Goal: Information Seeking & Learning: Learn about a topic

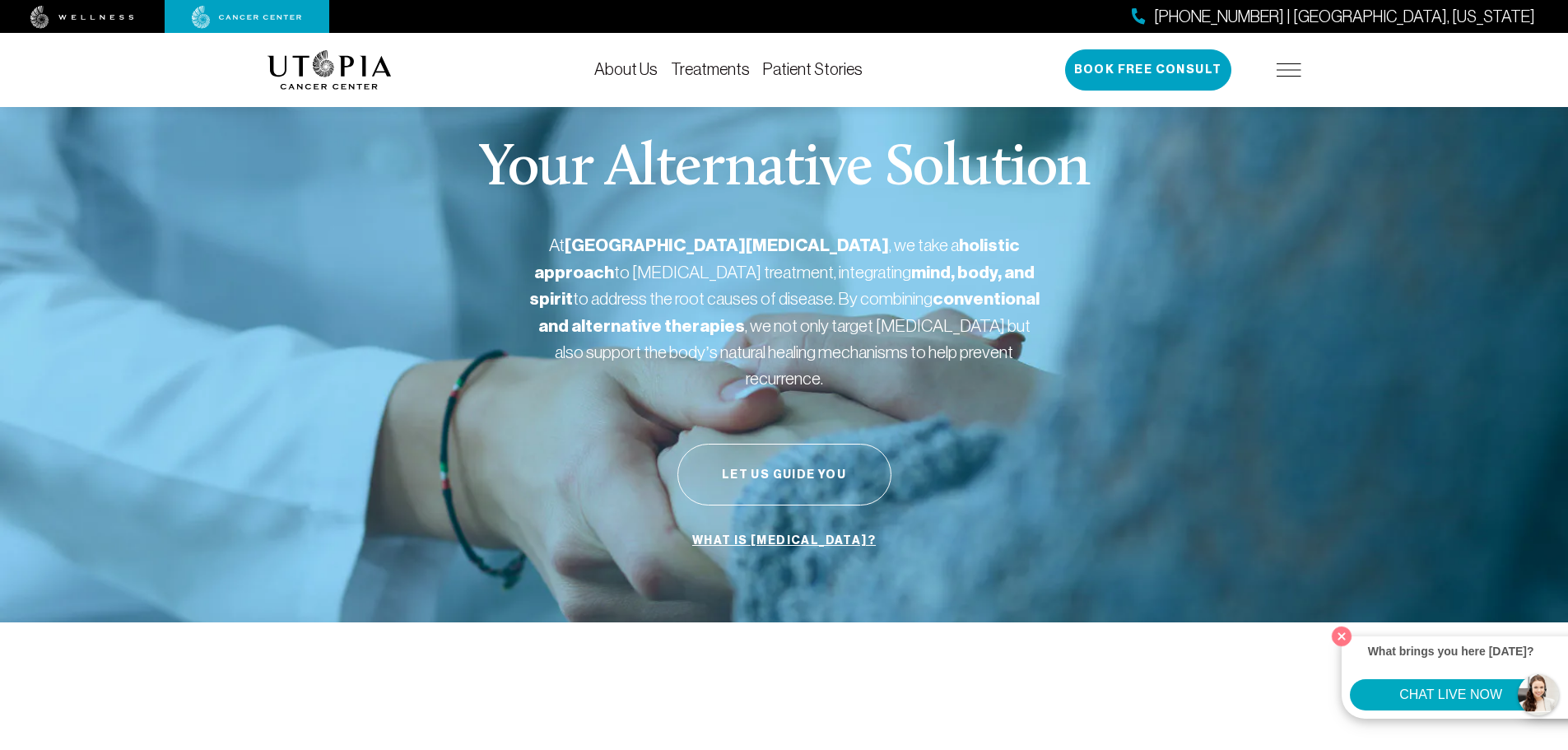
click at [724, 78] on li "Treatments" at bounding box center [710, 70] width 79 height 20
click at [724, 73] on link "Treatments" at bounding box center [710, 69] width 79 height 18
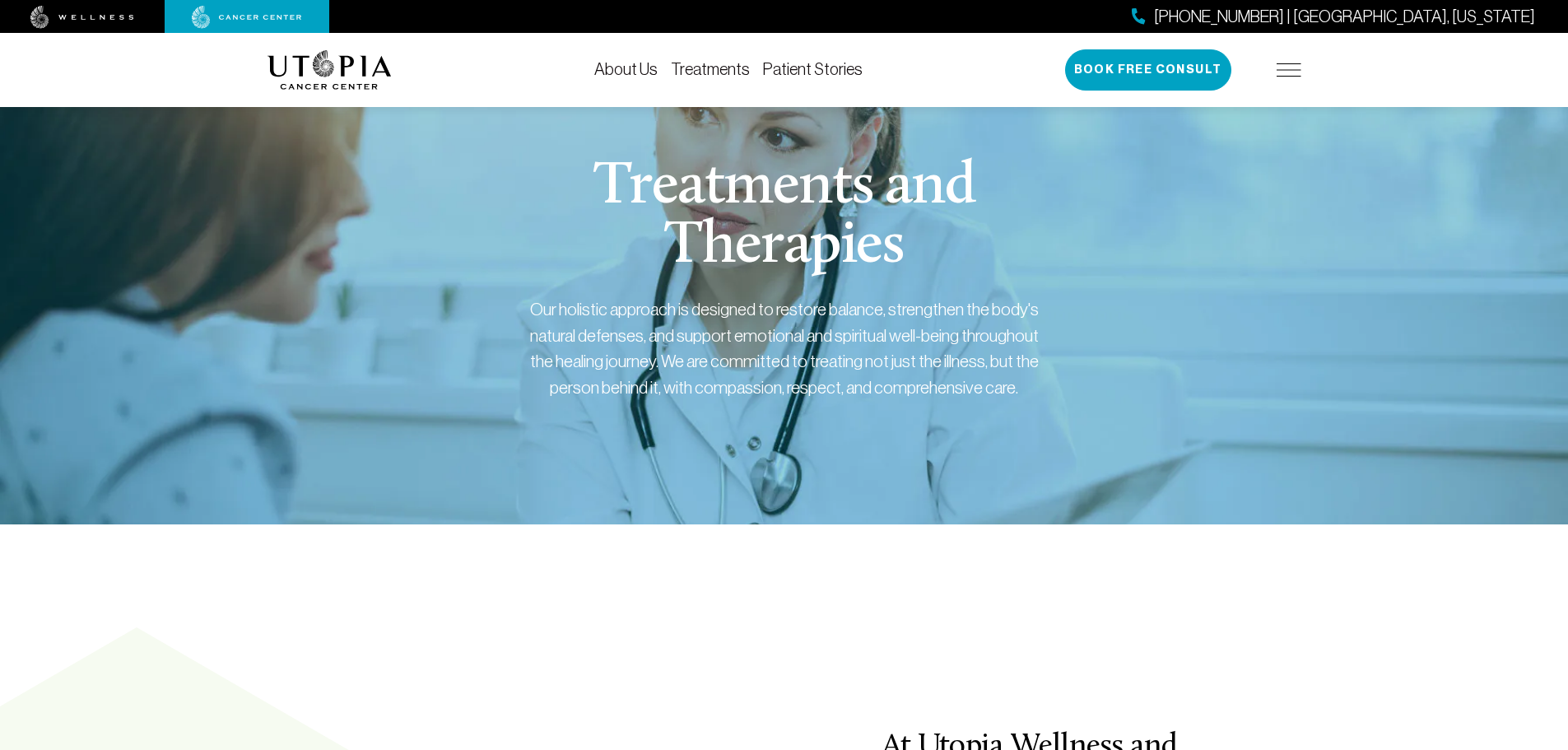
click at [703, 65] on link "Treatments" at bounding box center [710, 69] width 79 height 18
click at [334, 66] on img at bounding box center [329, 69] width 124 height 39
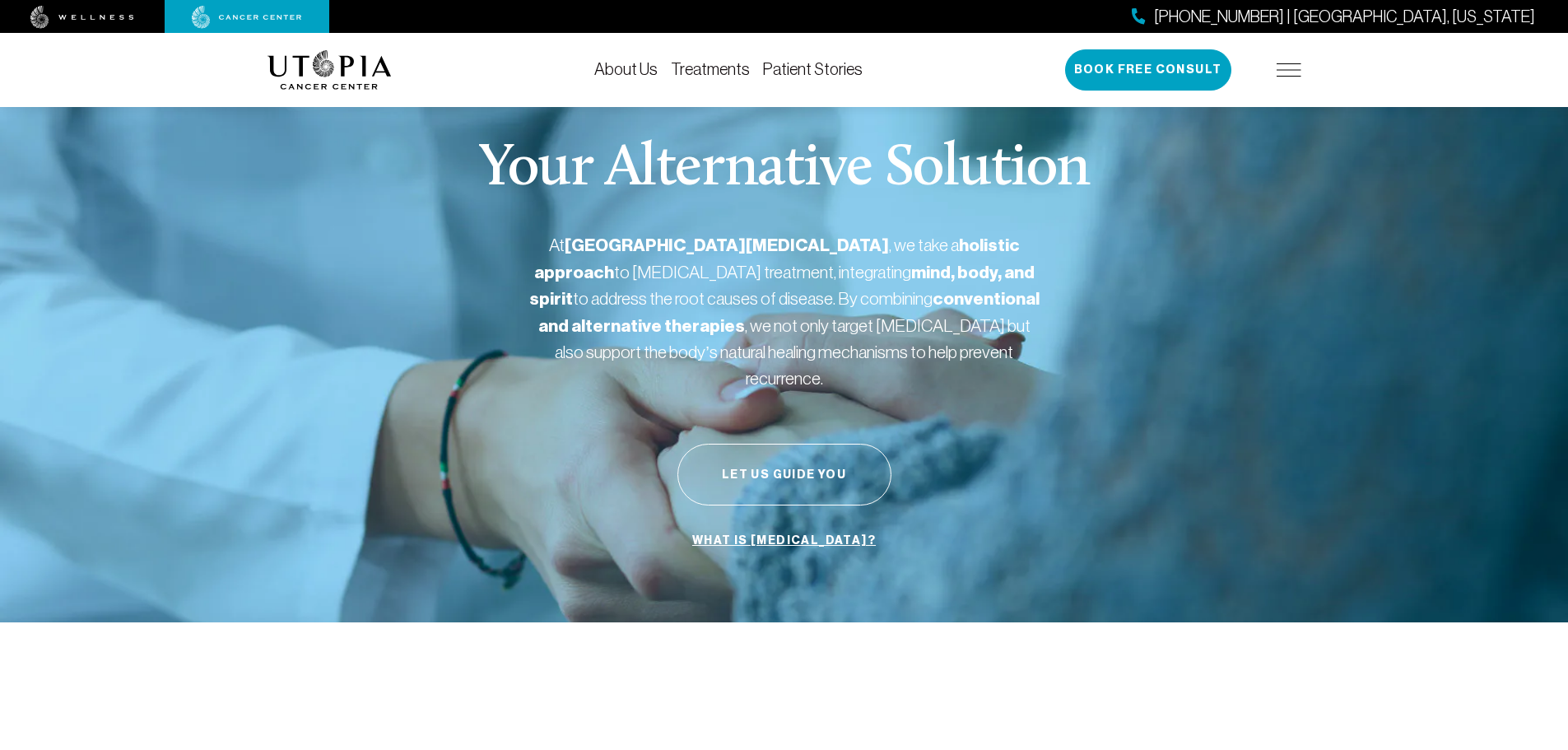
click at [1284, 68] on img at bounding box center [1289, 70] width 25 height 13
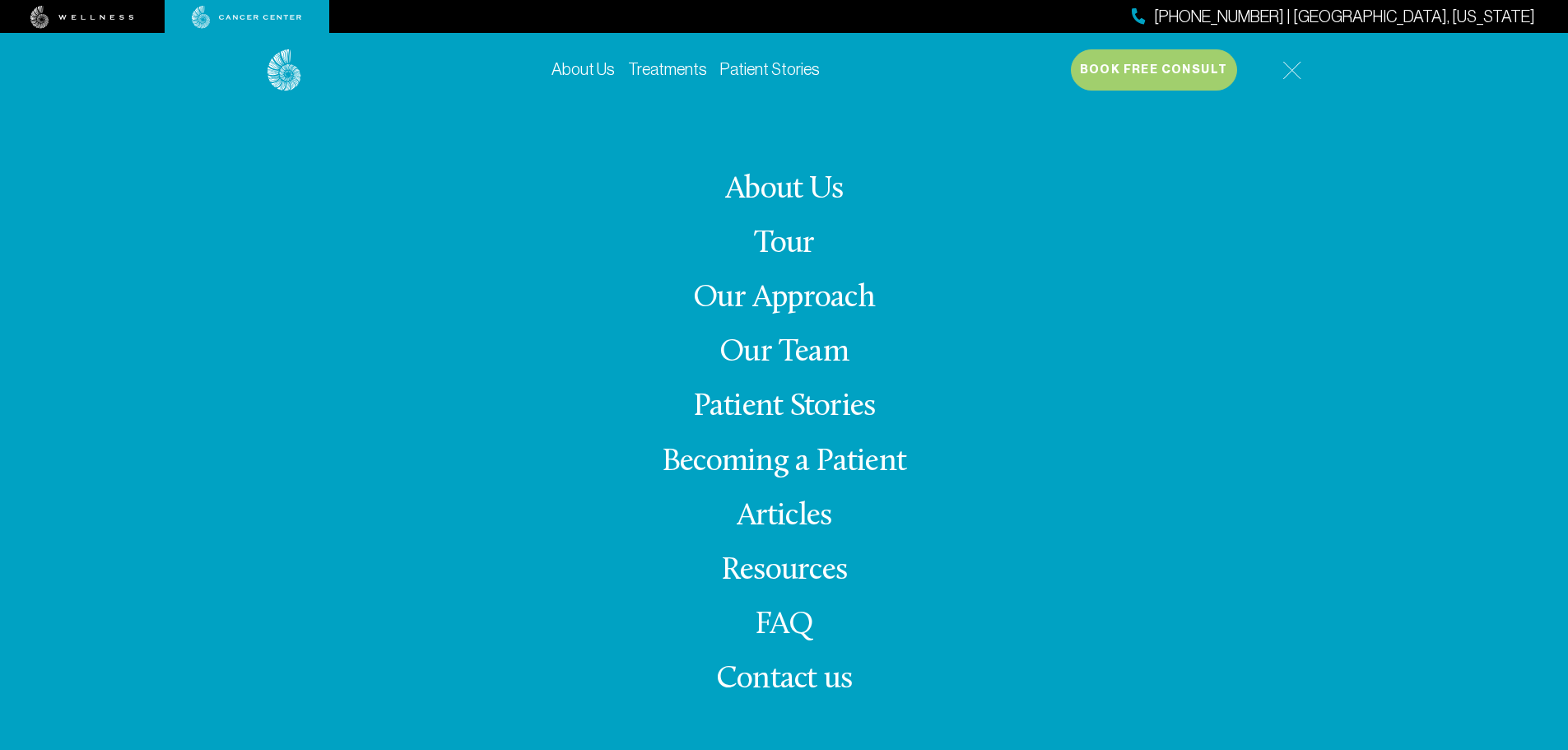
scroll to position [83, 0]
click at [798, 189] on link "About Us" at bounding box center [784, 189] width 118 height 32
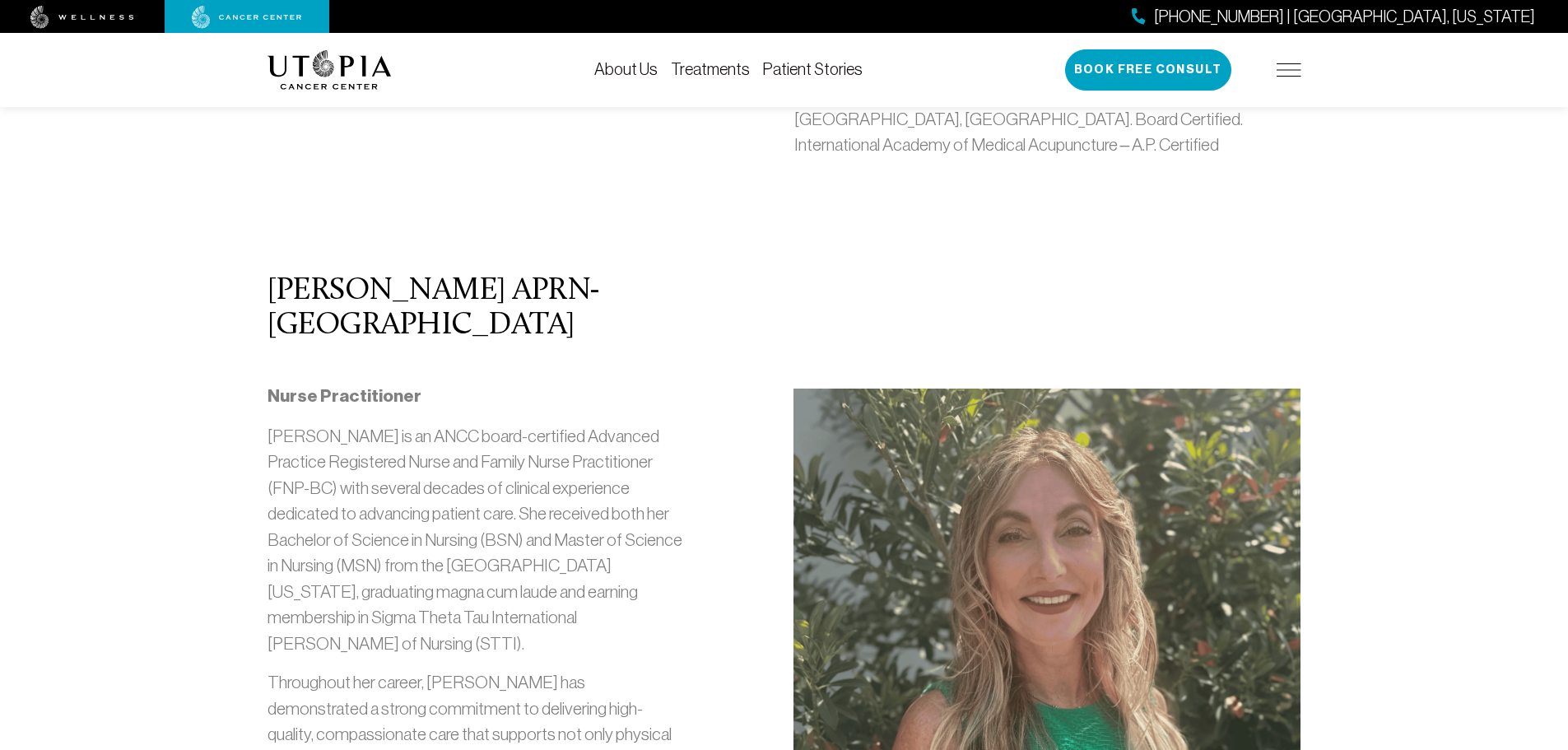
scroll to position [1647, 0]
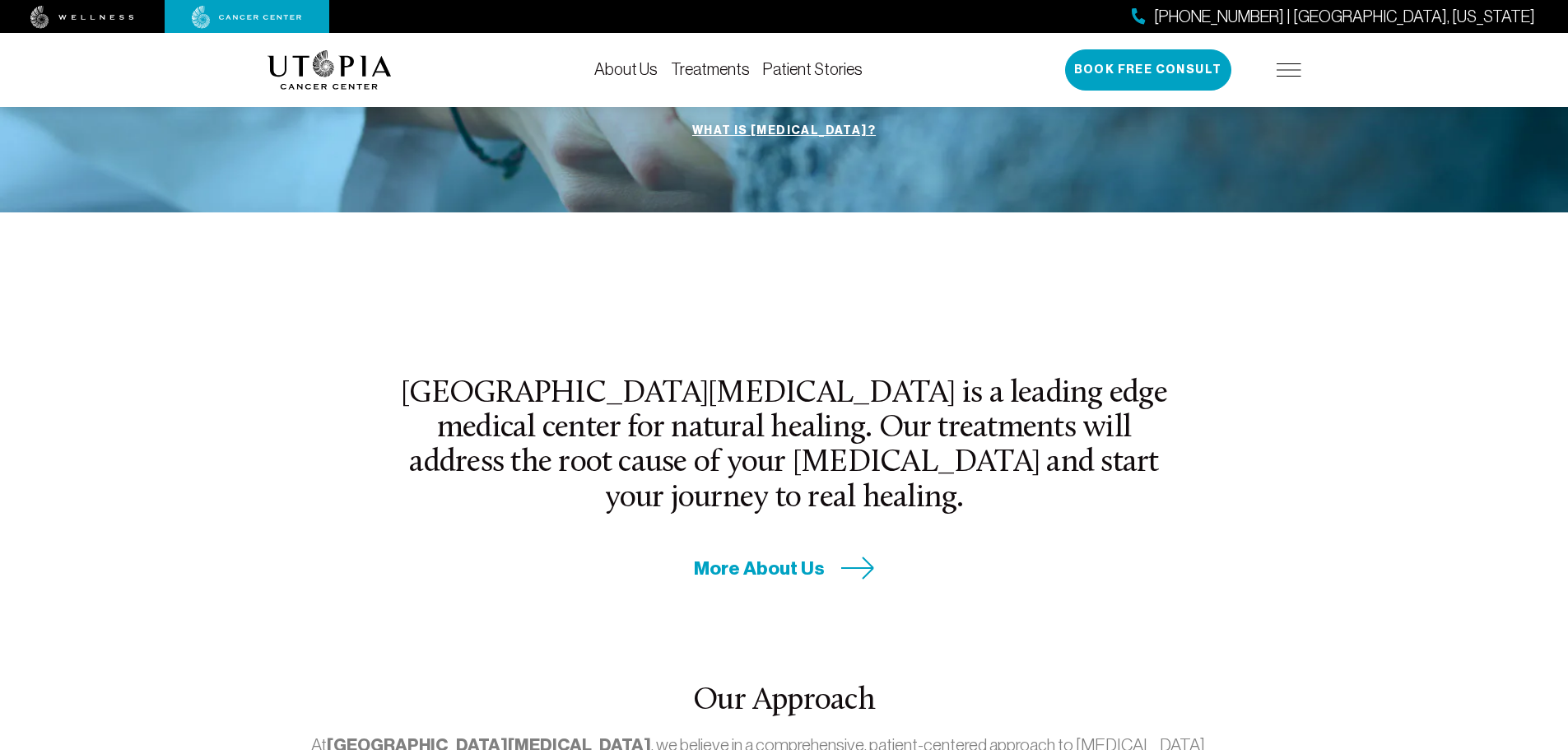
scroll to position [247, 0]
